Goal: Find specific page/section: Find specific page/section

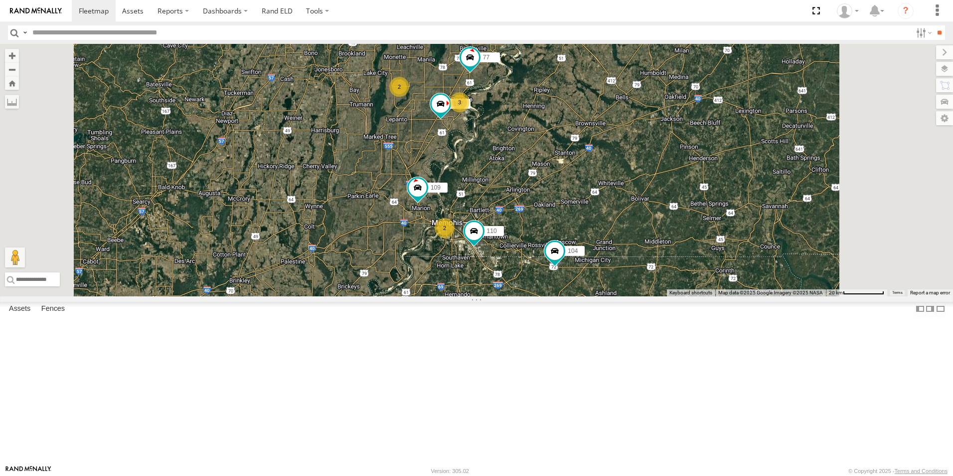
click at [0, 0] on span at bounding box center [0, 0] width 0 height 0
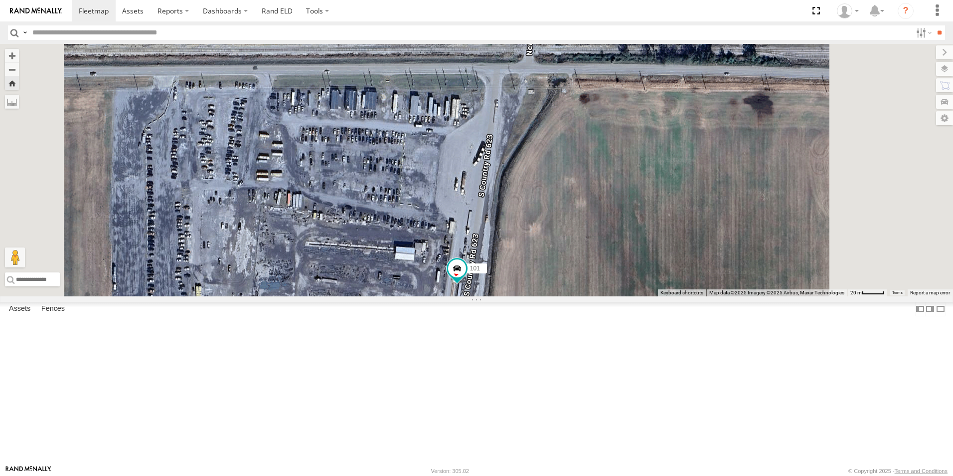
click at [0, 0] on span at bounding box center [0, 0] width 0 height 0
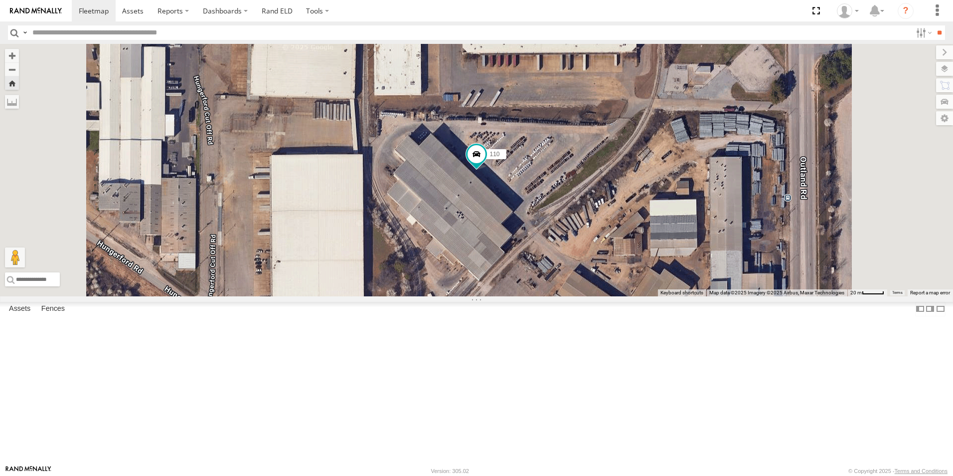
click at [0, 0] on span at bounding box center [0, 0] width 0 height 0
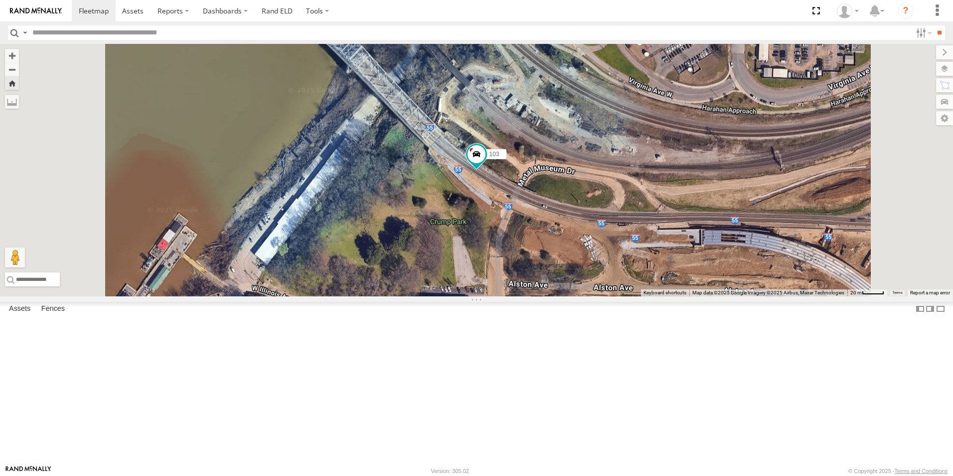
click at [0, 0] on span at bounding box center [0, 0] width 0 height 0
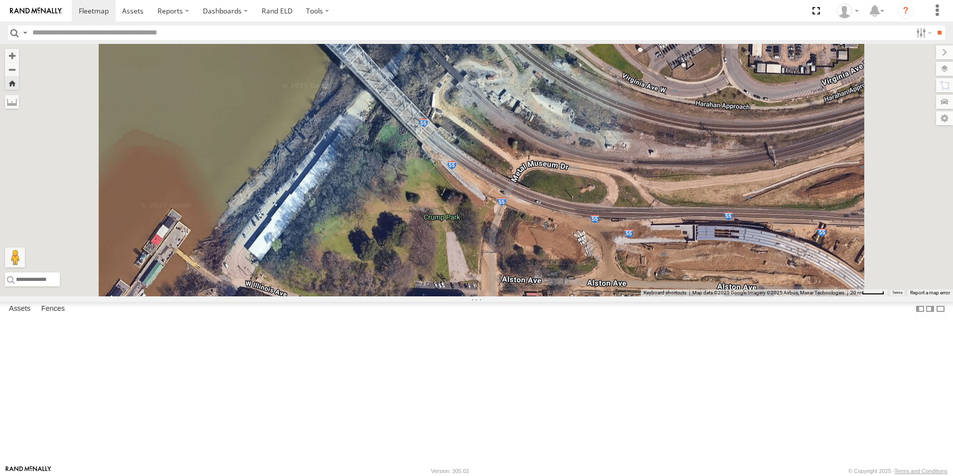
click at [0, 0] on span at bounding box center [0, 0] width 0 height 0
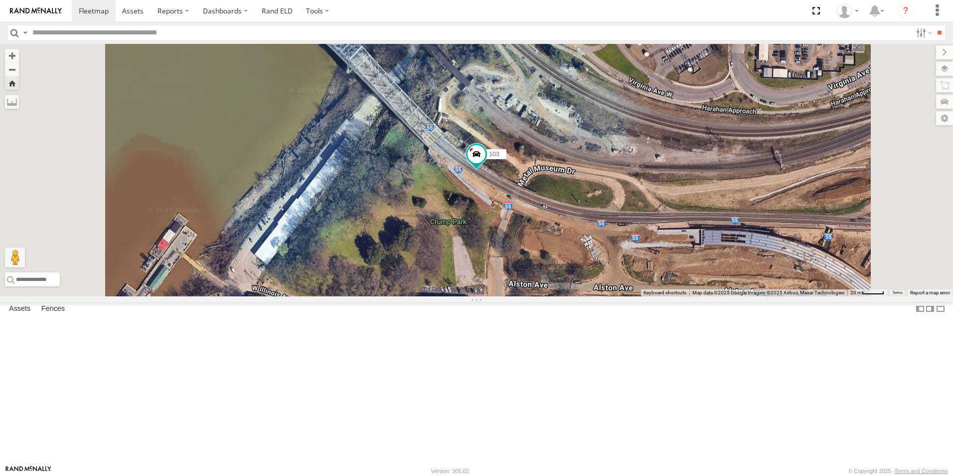
scroll to position [92, 0]
click at [0, 0] on span at bounding box center [0, 0] width 0 height 0
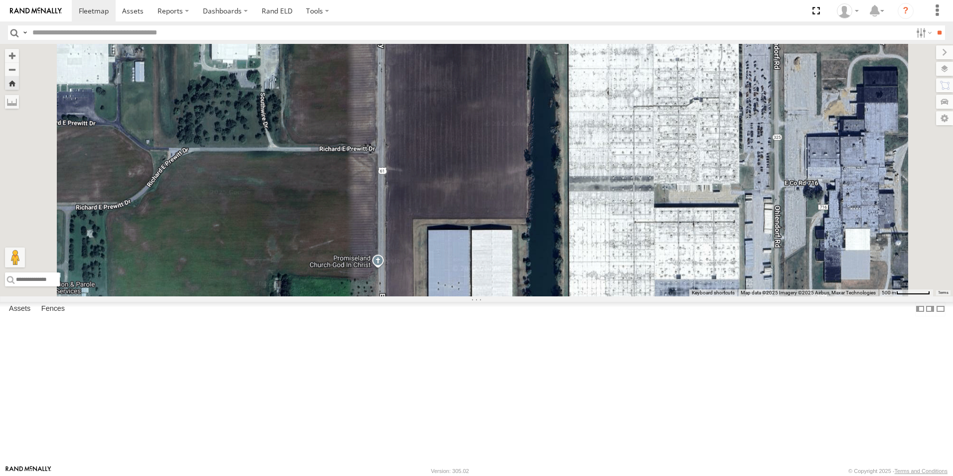
scroll to position [0, 0]
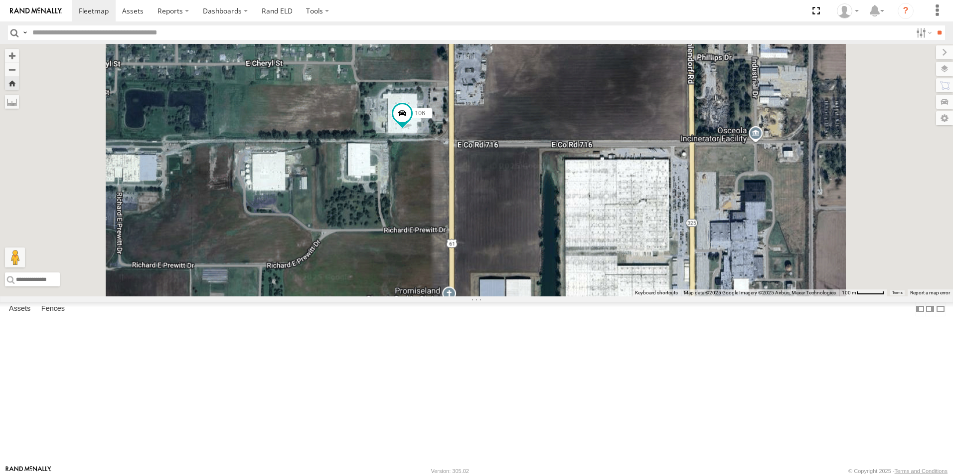
drag, startPoint x: 453, startPoint y: 131, endPoint x: 475, endPoint y: 194, distance: 67.2
click at [475, 194] on div "106" at bounding box center [476, 170] width 953 height 252
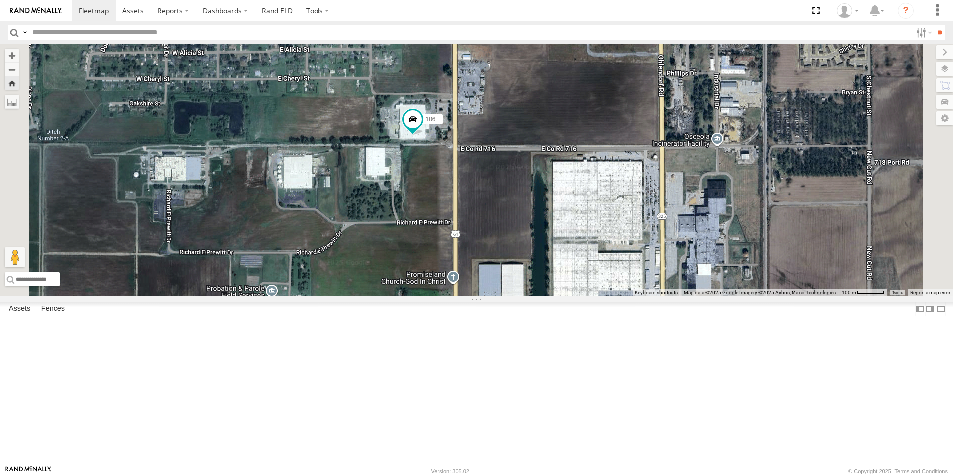
click at [0, 0] on span at bounding box center [0, 0] width 0 height 0
